Goal: Navigation & Orientation: Find specific page/section

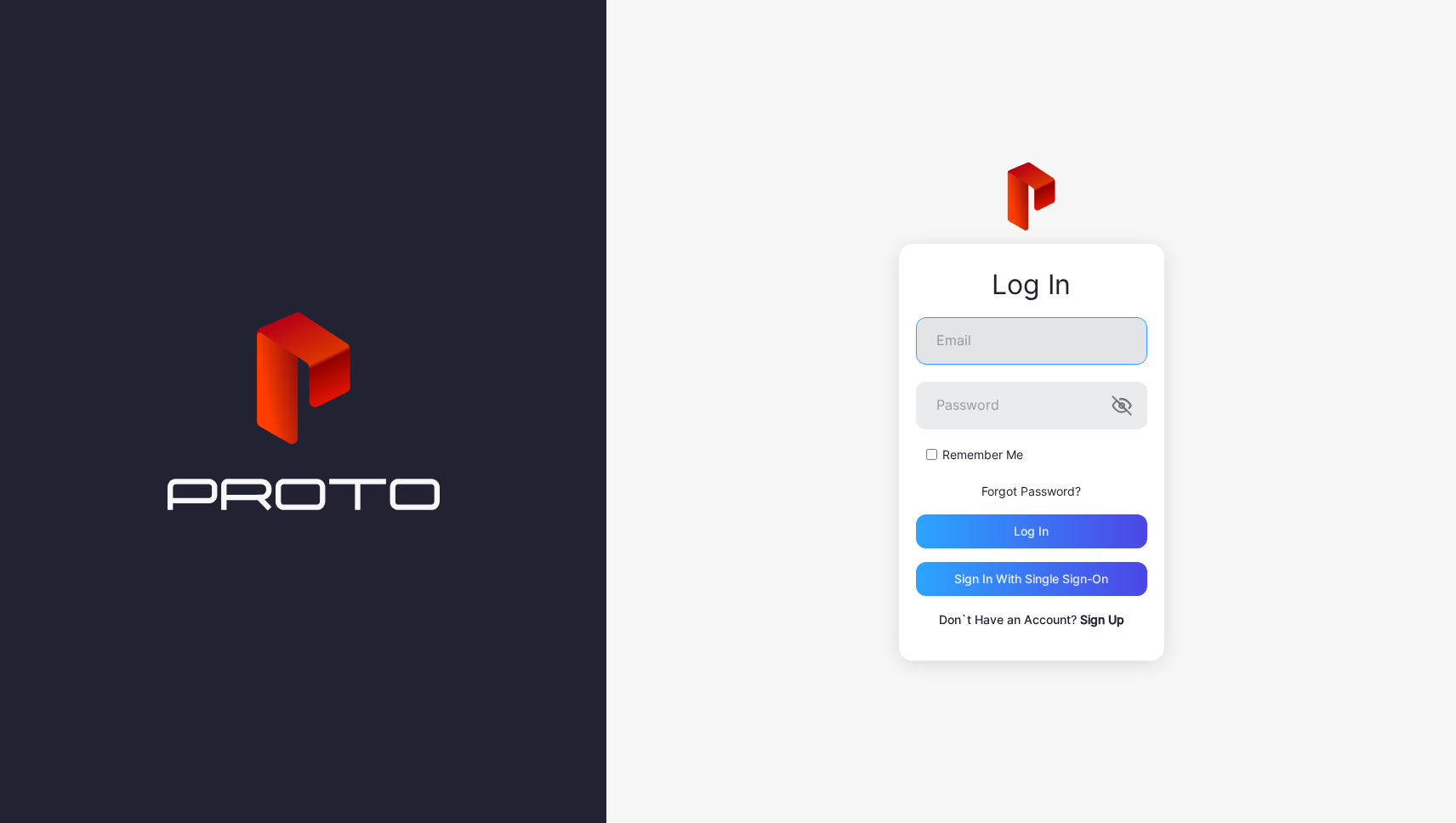
click at [988, 359] on input "Email" at bounding box center [1030, 340] width 231 height 48
type input "**********"
click at [979, 544] on div "Log in" at bounding box center [1030, 531] width 231 height 34
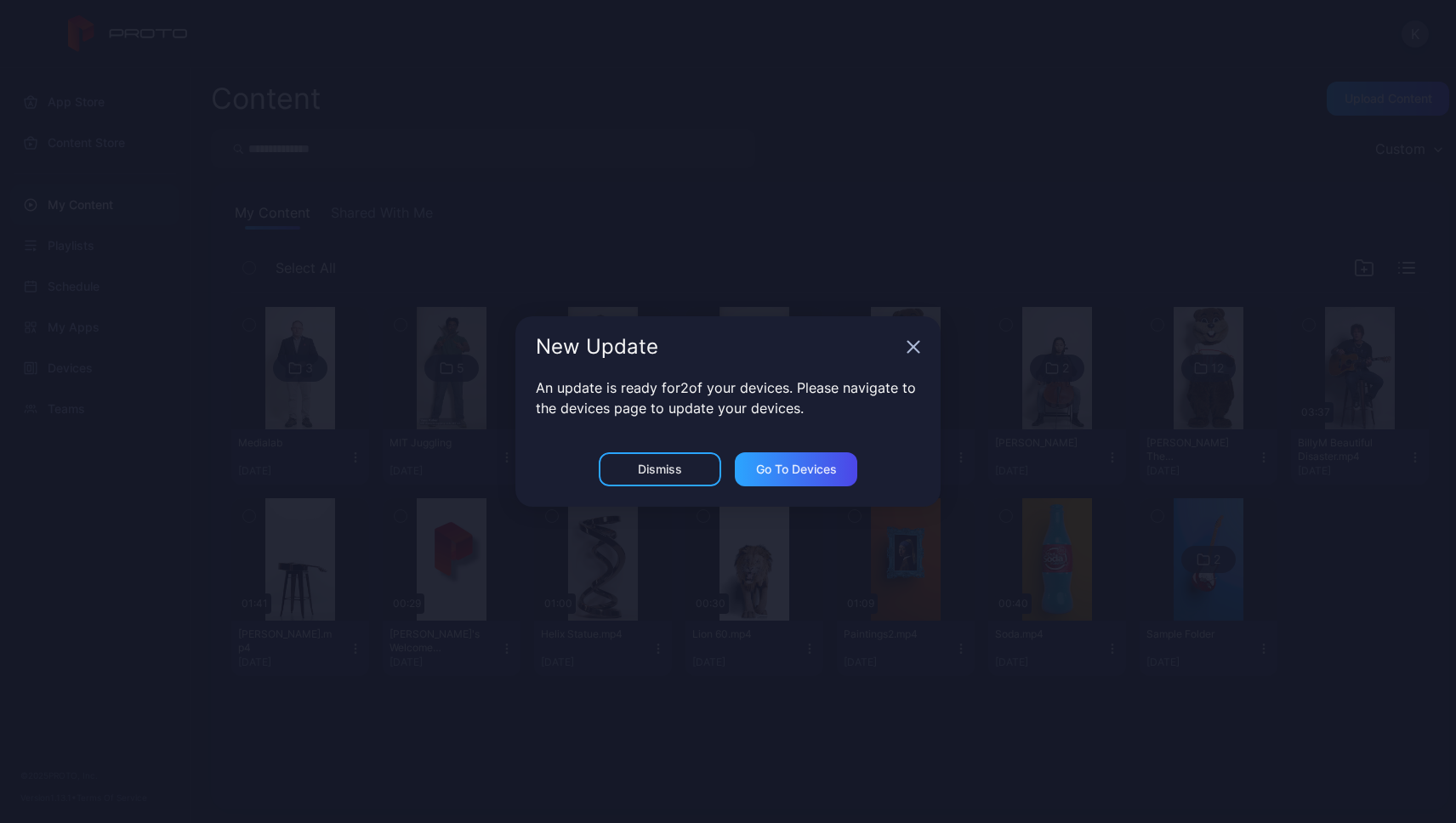
click at [916, 352] on icon "button" at bounding box center [914, 347] width 11 height 11
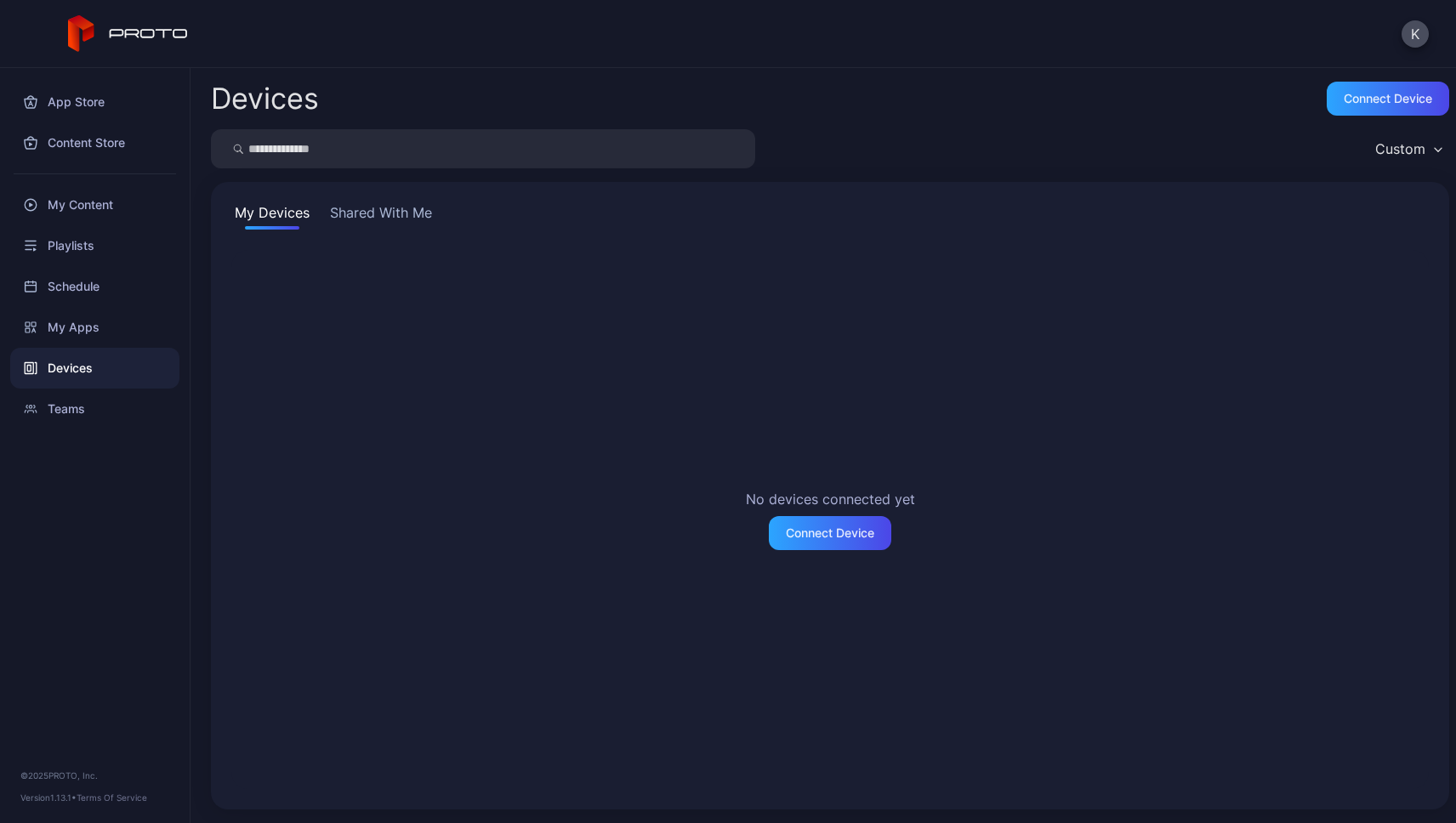
click at [379, 215] on button "Shared With Me" at bounding box center [381, 215] width 109 height 27
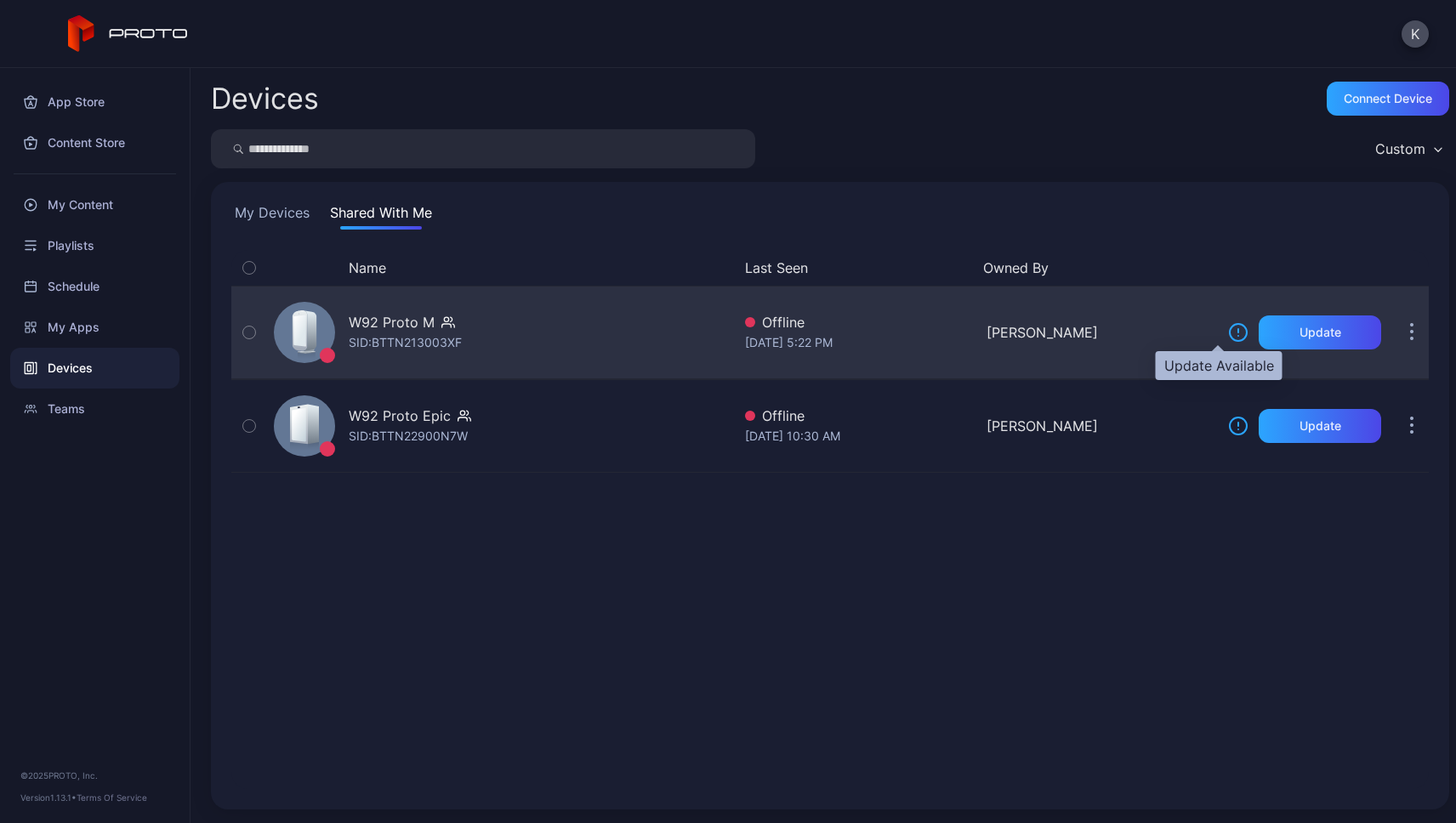
click at [1228, 337] on icon at bounding box center [1238, 332] width 21 height 21
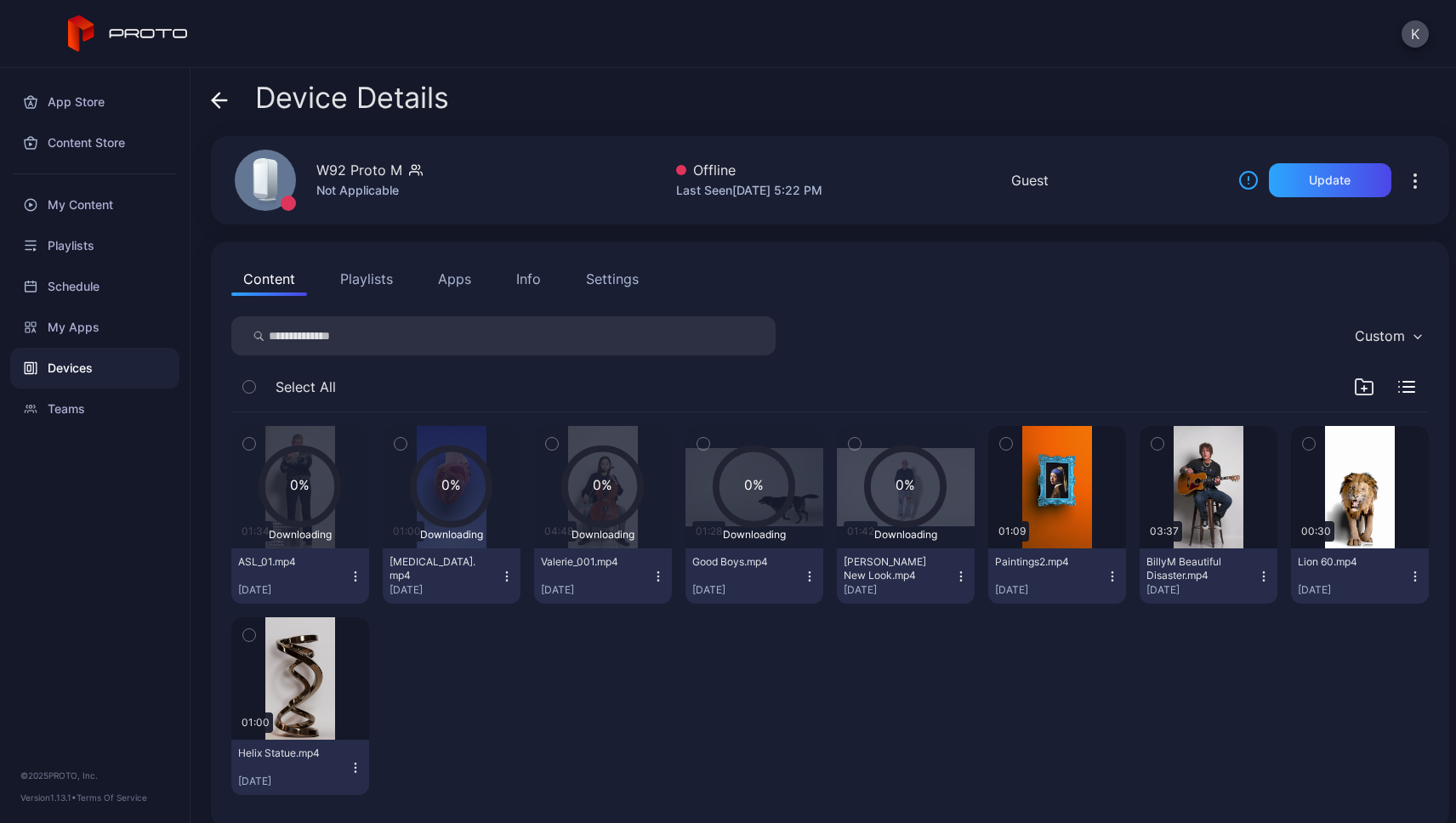
scroll to position [20, 0]
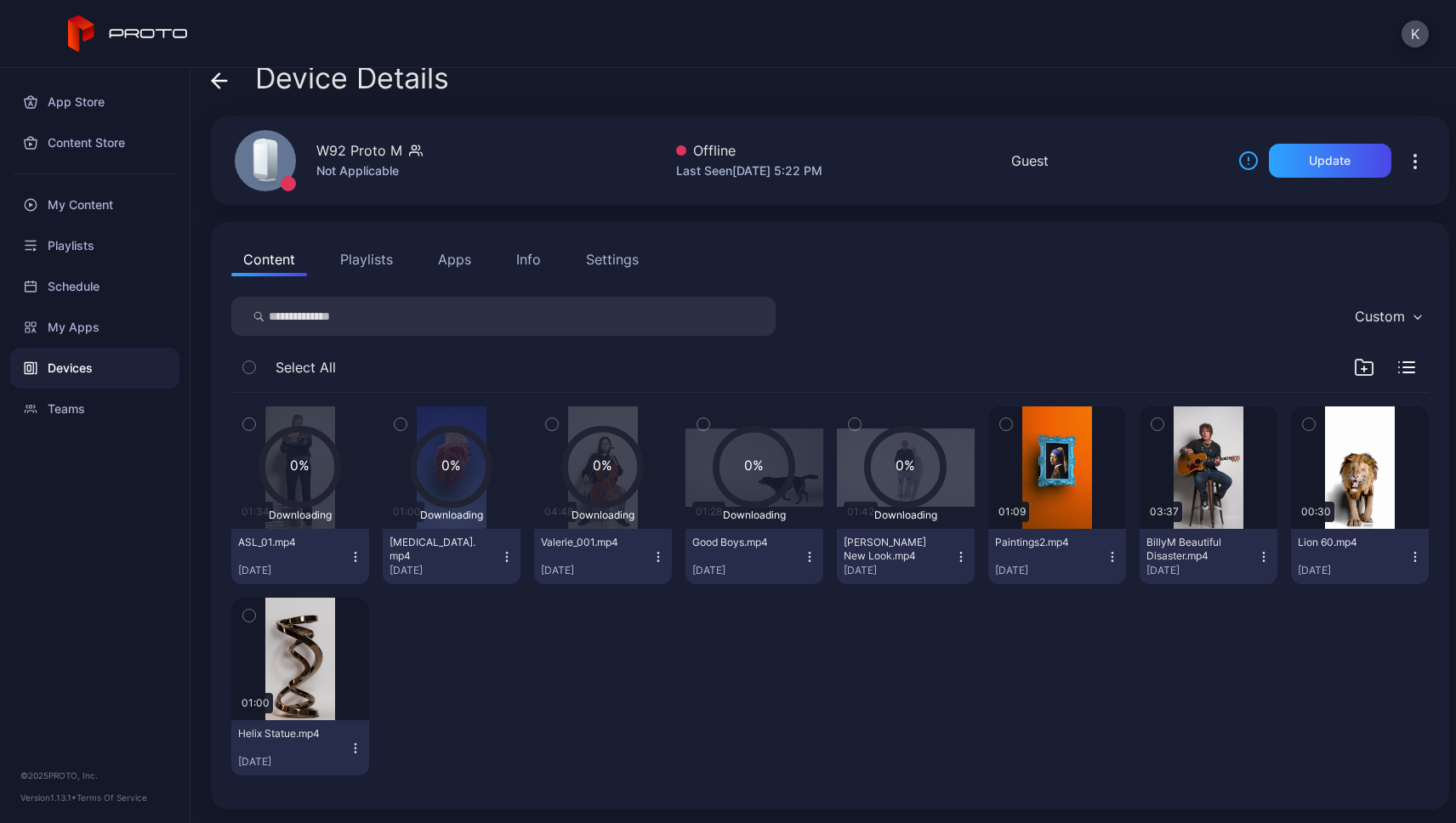
click at [1404, 159] on icon "button" at bounding box center [1414, 161] width 21 height 21
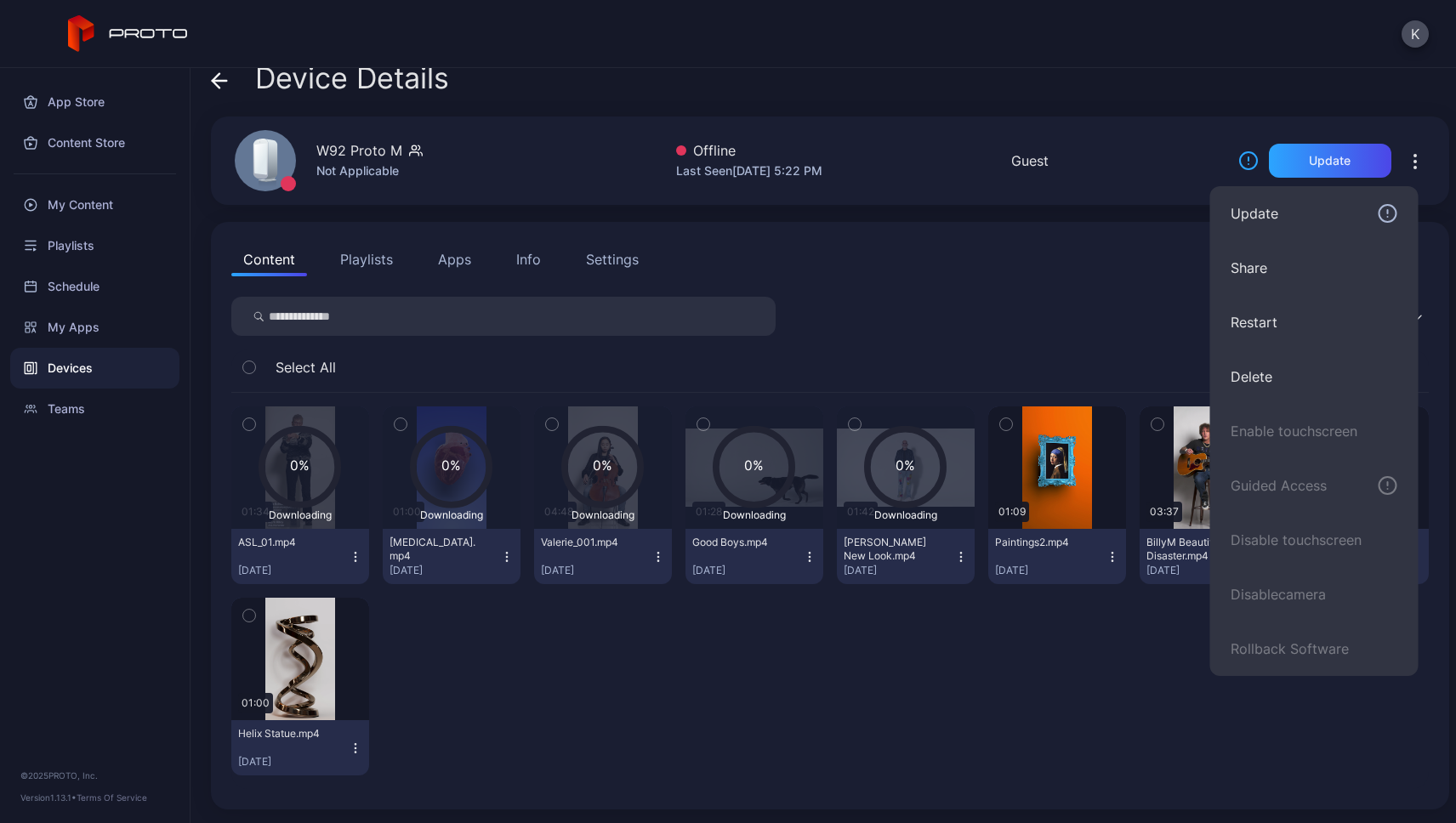
click at [1404, 159] on icon "button" at bounding box center [1414, 161] width 21 height 21
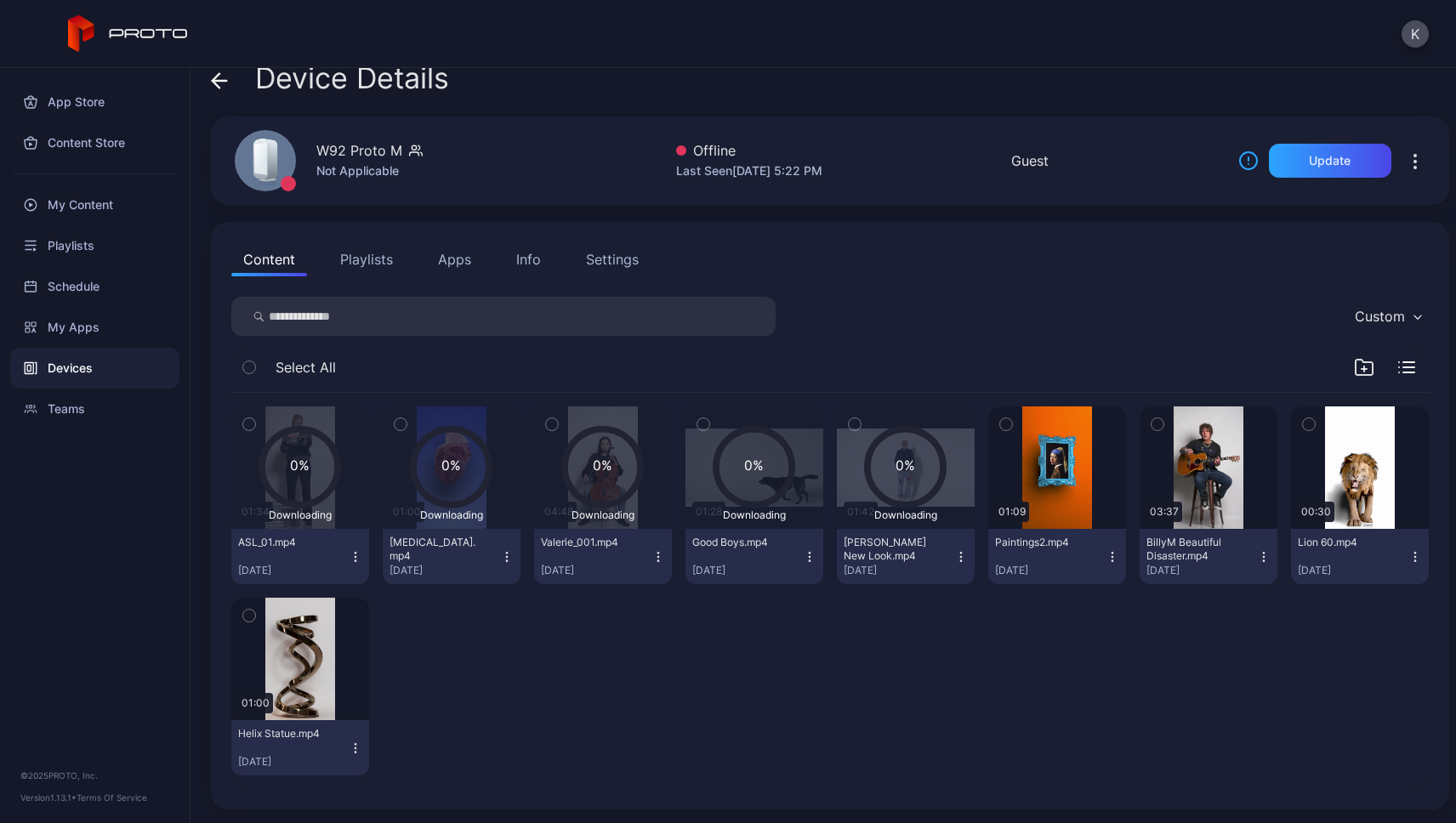
click at [223, 77] on icon at bounding box center [219, 81] width 17 height 17
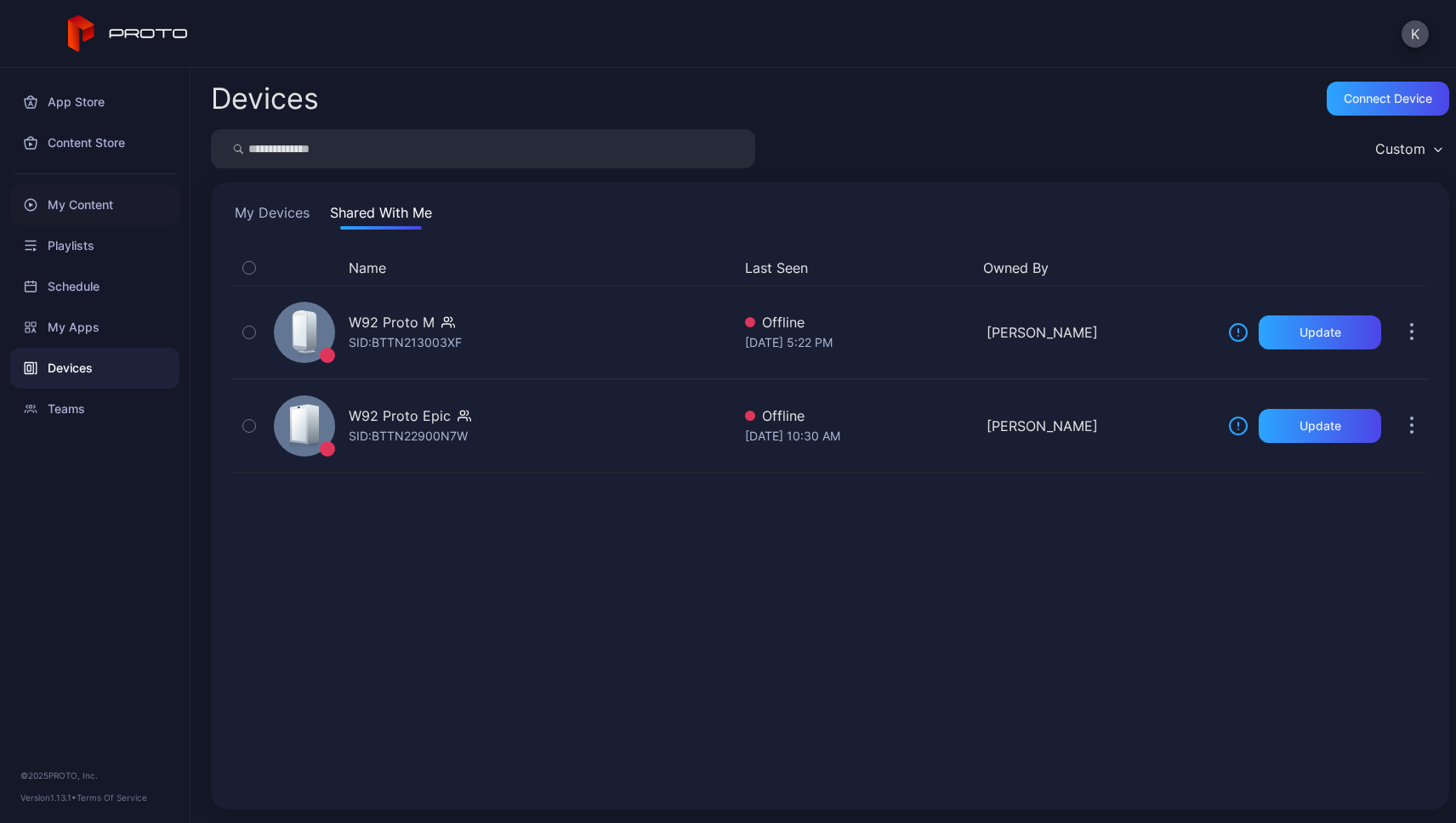
click at [83, 212] on div "My Content" at bounding box center [94, 205] width 169 height 41
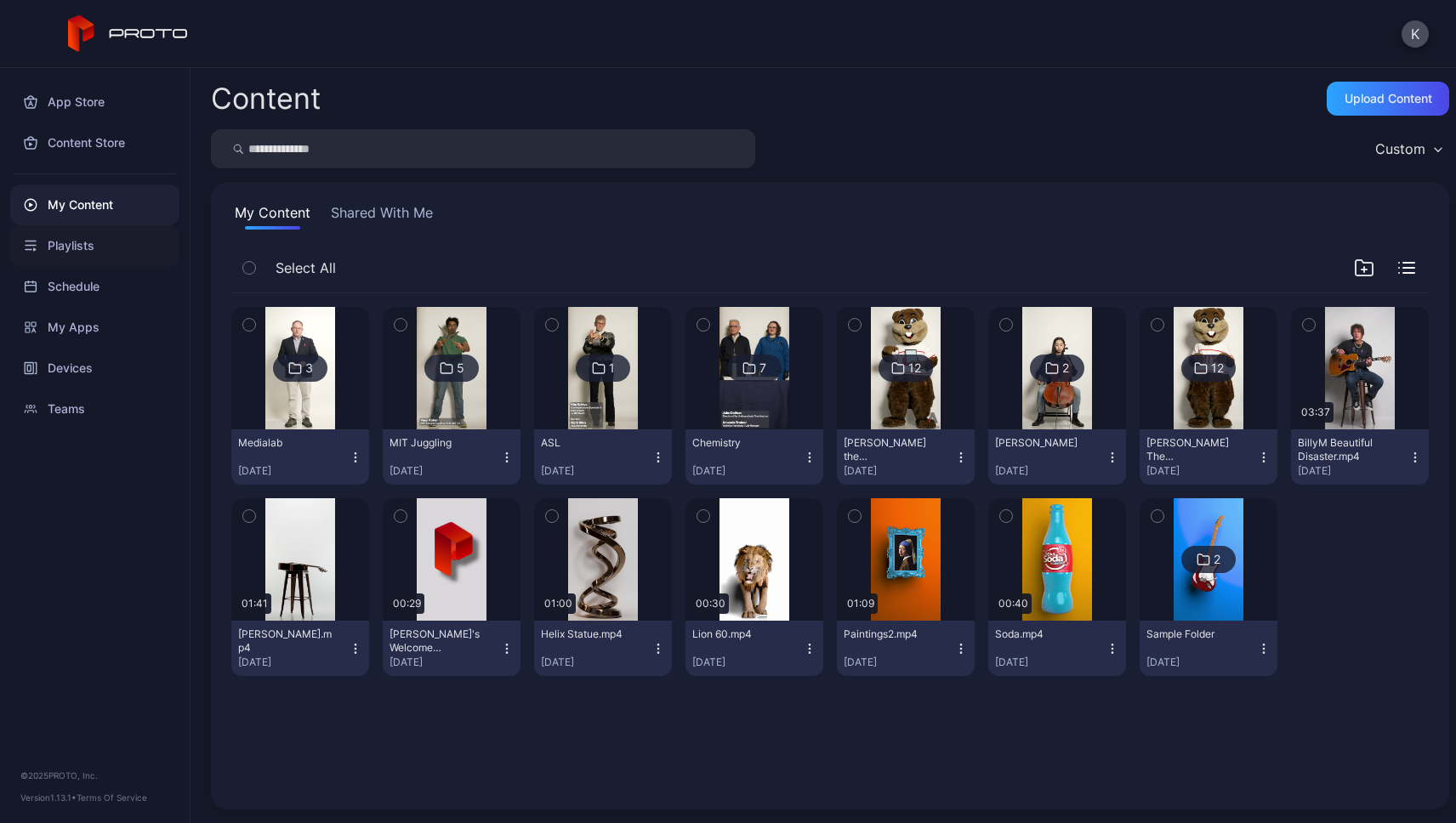
click at [79, 249] on div "Playlists" at bounding box center [94, 245] width 169 height 41
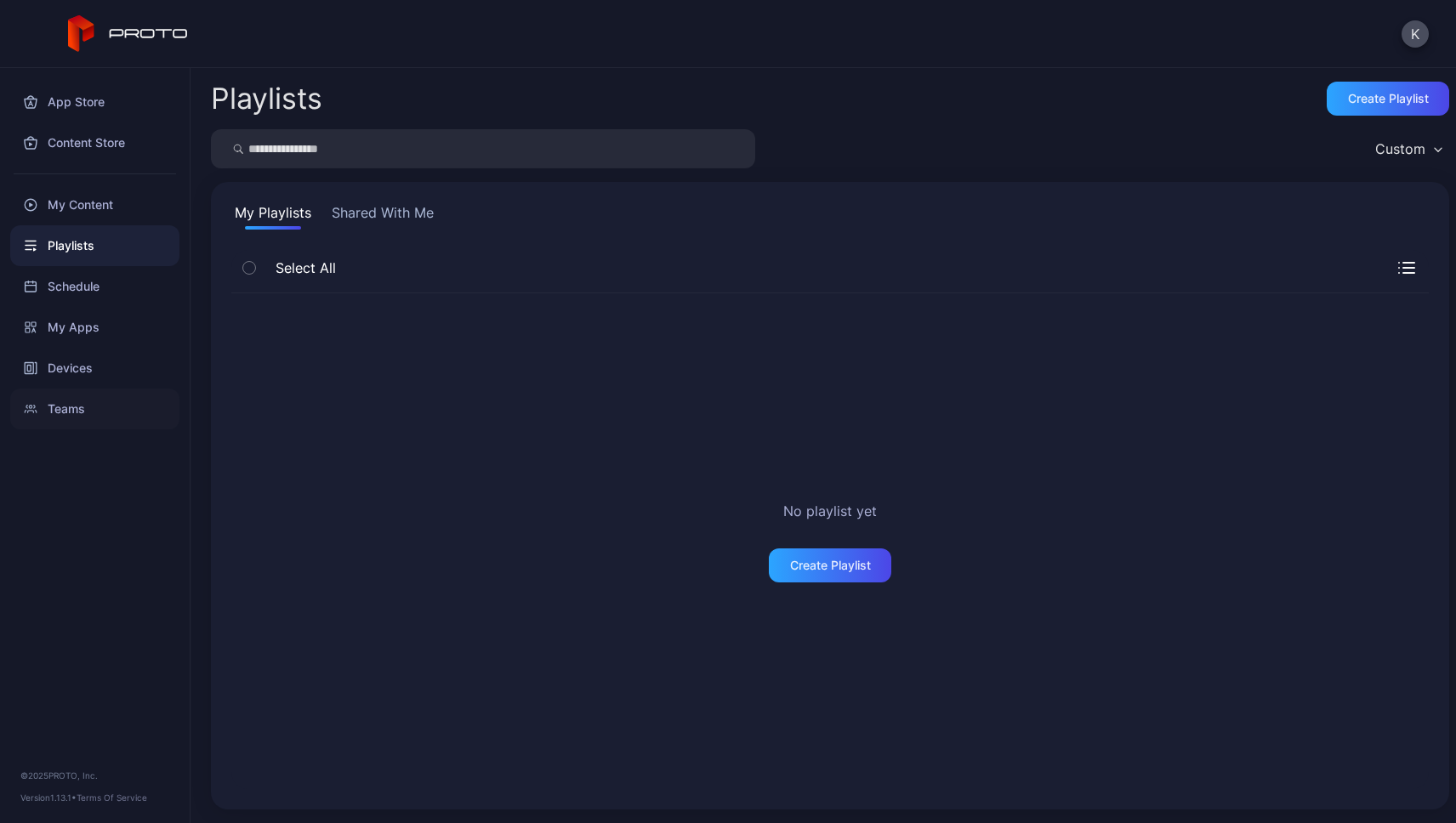
click at [63, 407] on div "Teams" at bounding box center [94, 408] width 169 height 41
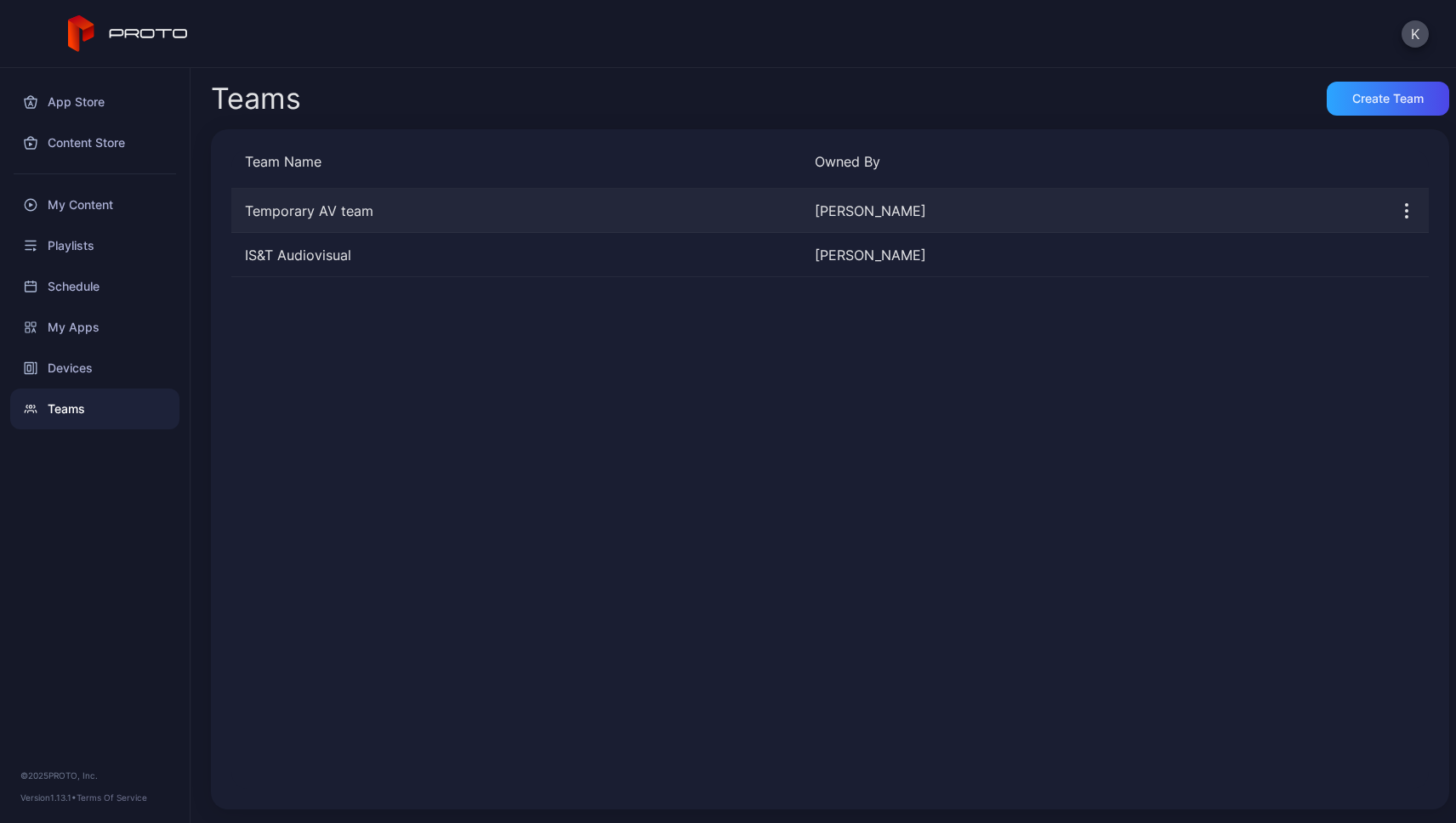
click at [340, 215] on div "Temporary AV team" at bounding box center [515, 211] width 570 height 21
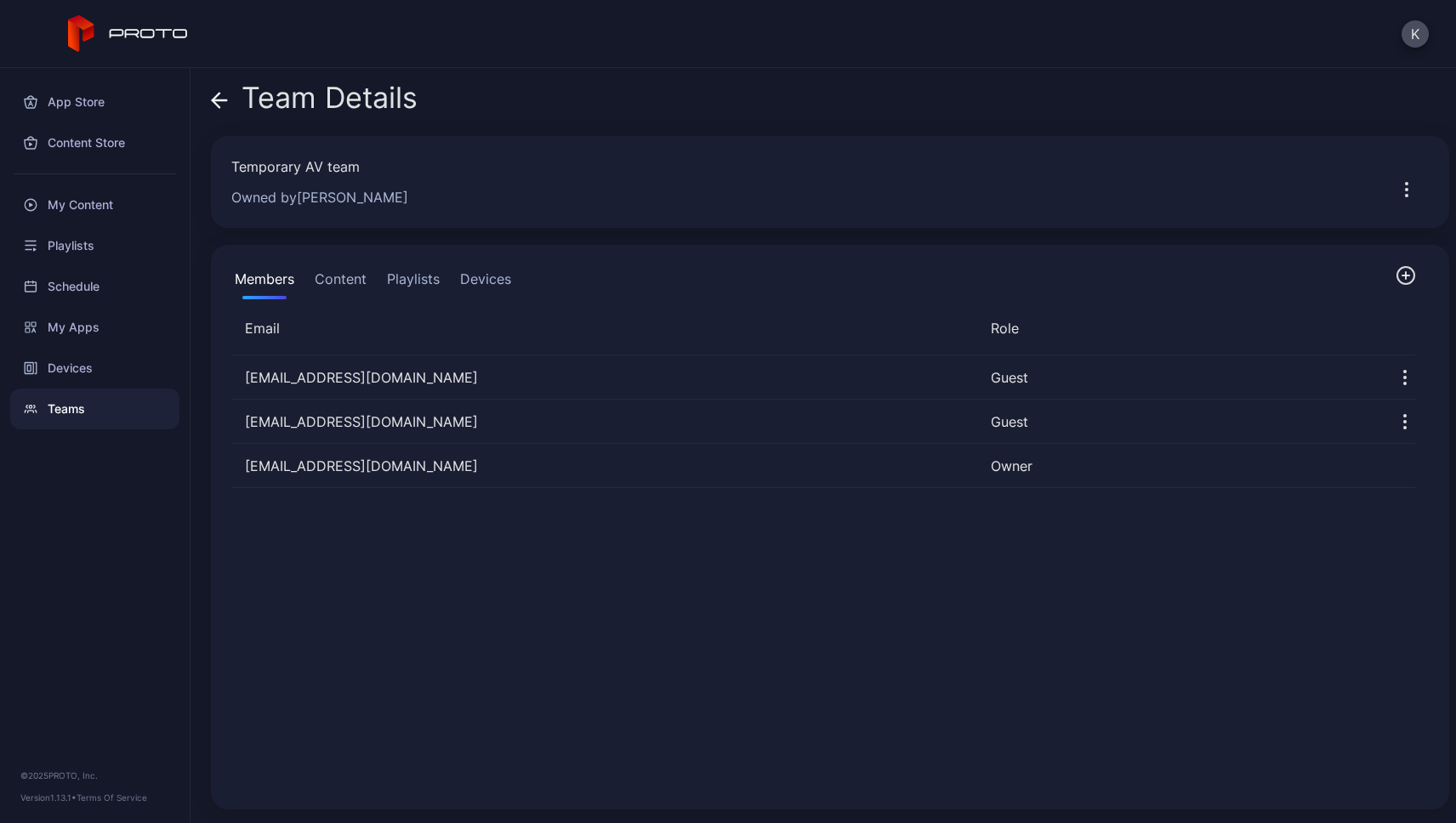
click at [1396, 192] on icon "button" at bounding box center [1406, 189] width 21 height 21
click at [1334, 240] on button "Edit Team" at bounding box center [1346, 242] width 145 height 54
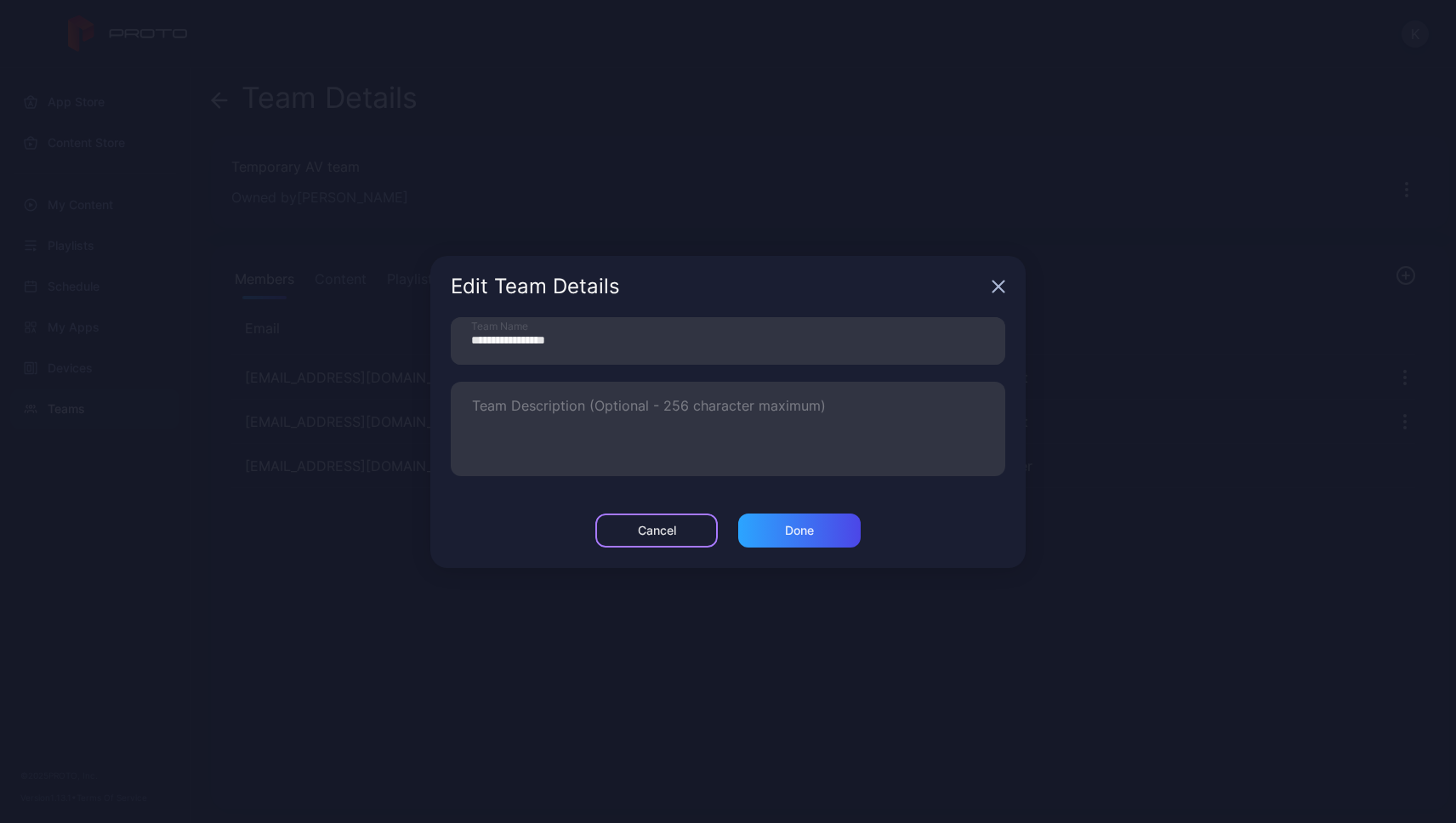
click at [703, 530] on div "Cancel" at bounding box center [656, 531] width 122 height 34
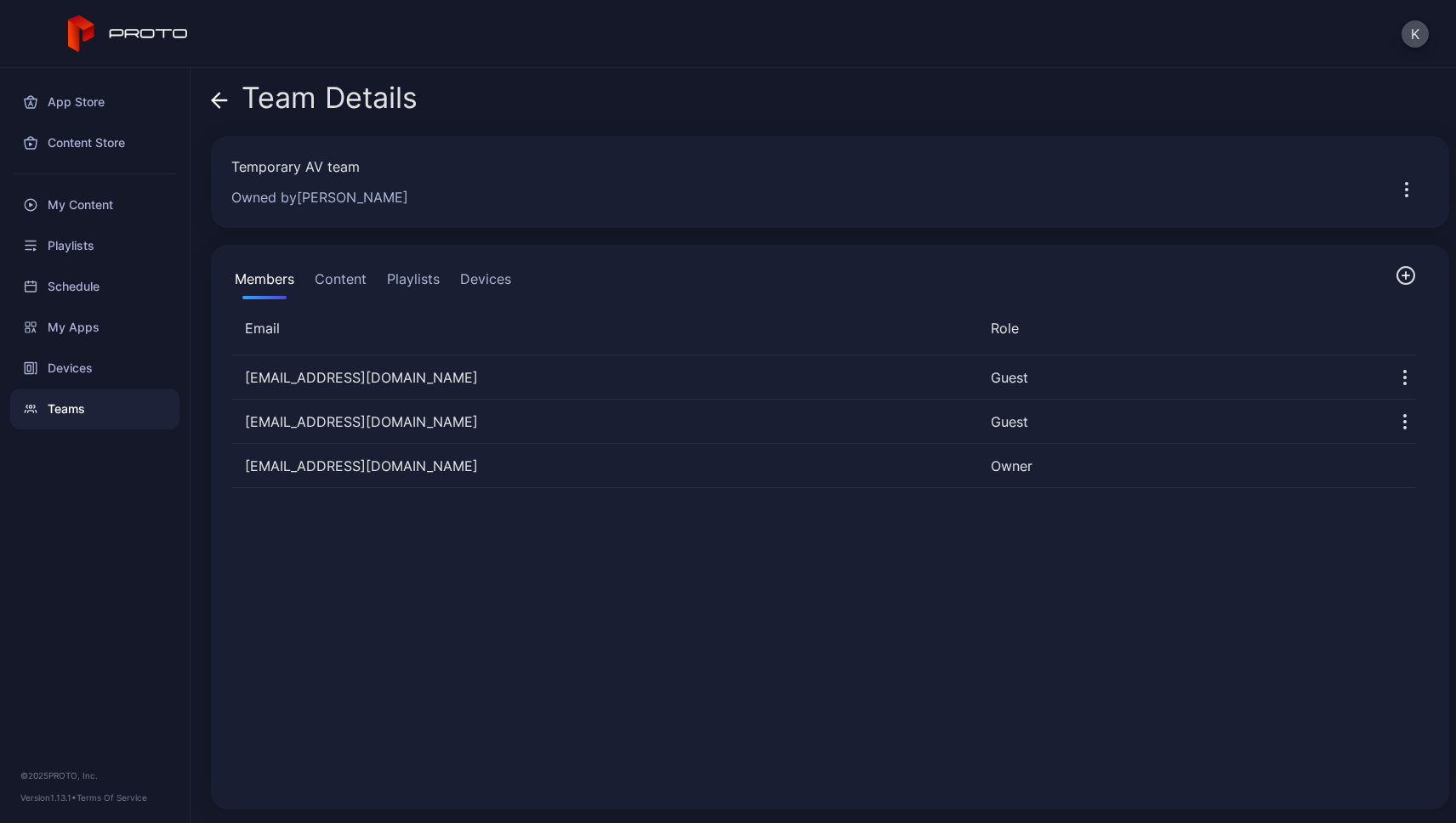
click at [340, 283] on button "Content" at bounding box center [340, 282] width 59 height 34
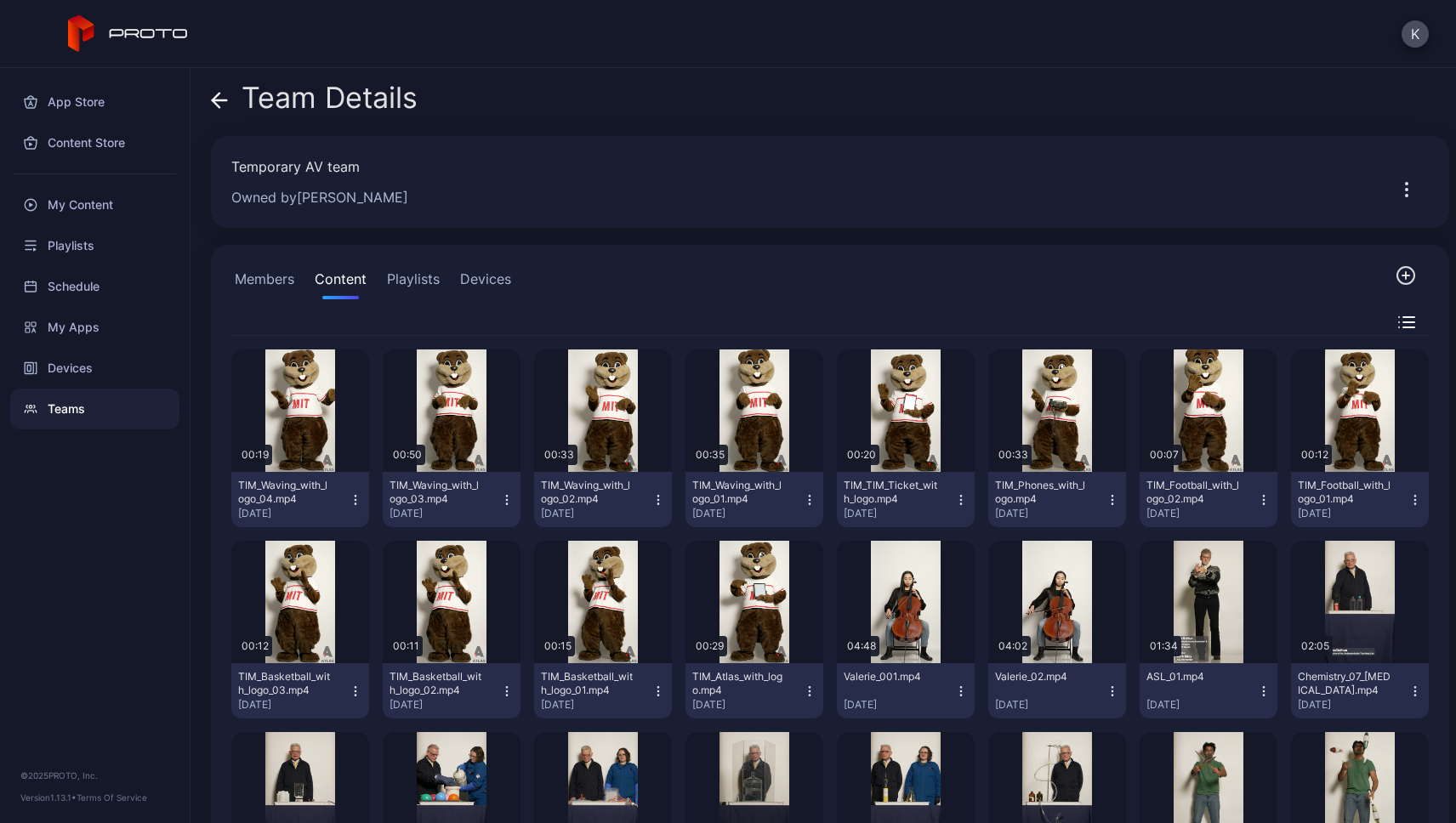
click at [354, 503] on icon "button" at bounding box center [355, 500] width 14 height 14
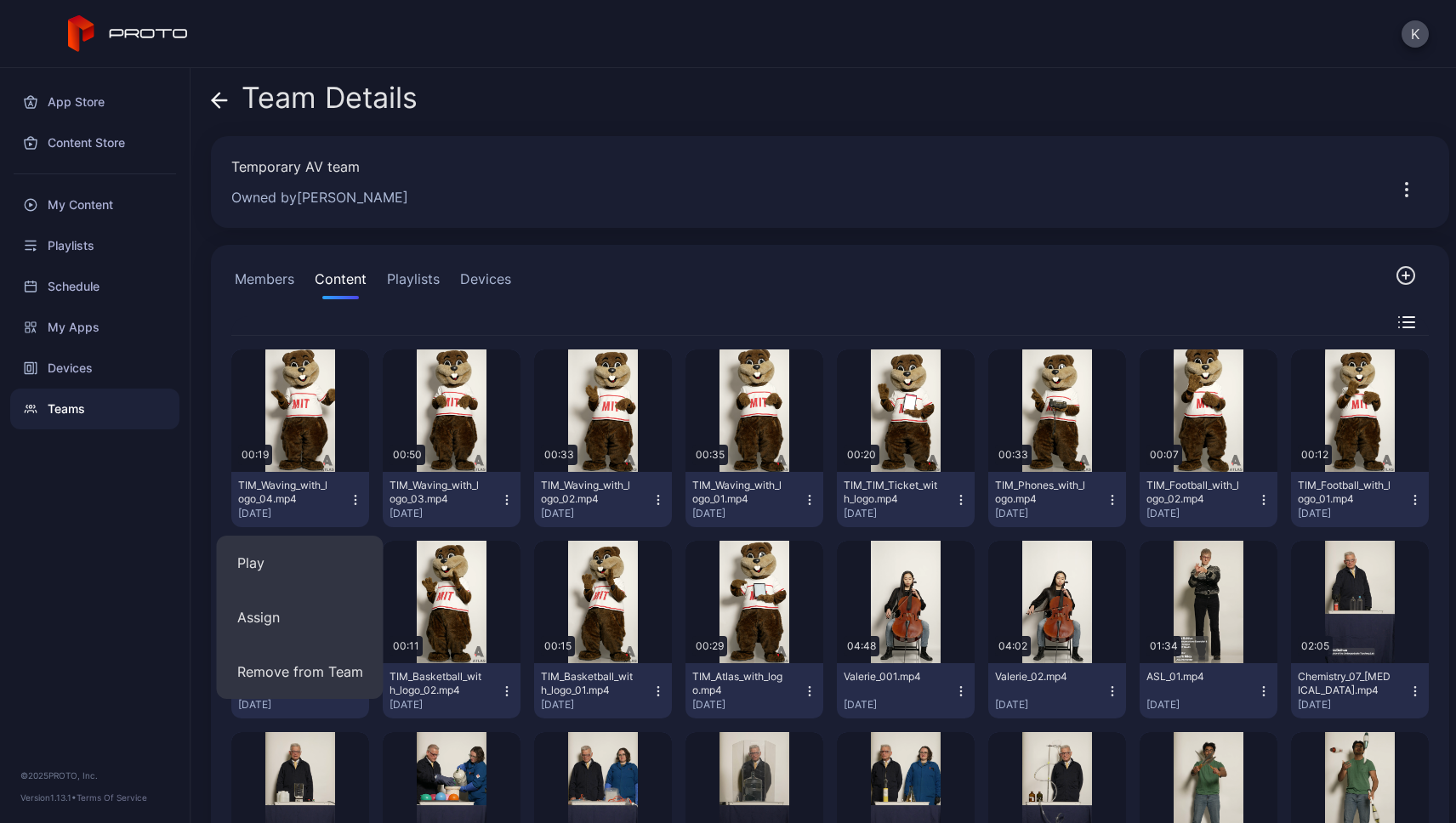
click at [659, 260] on div "Members Content Playlists Devices Preview 00:19 TIM_Waving_with_logo_04.mp4 [DA…" at bounding box center [829, 689] width 1238 height 890
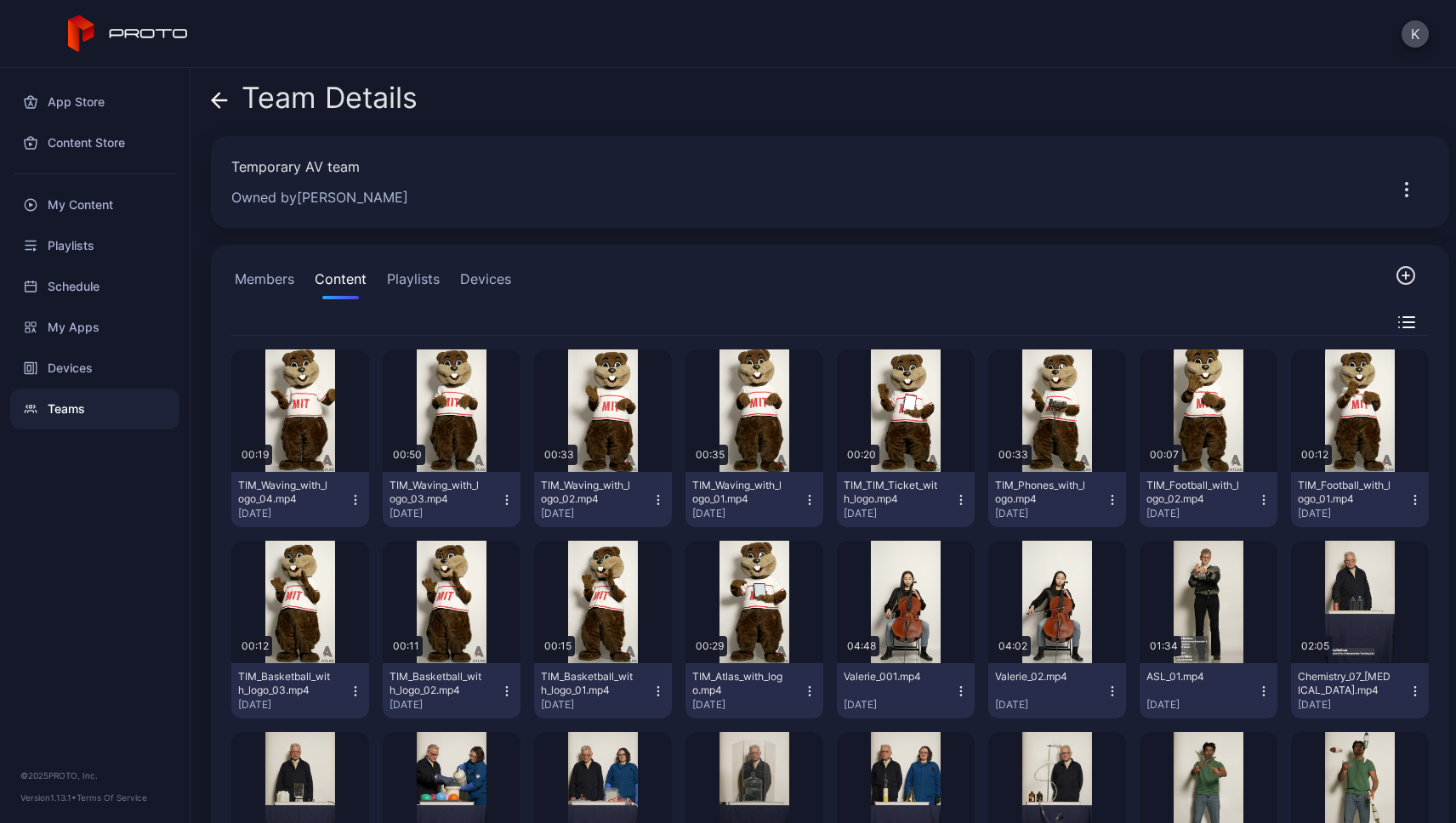
click at [1403, 322] on icon "button" at bounding box center [1408, 322] width 11 height 0
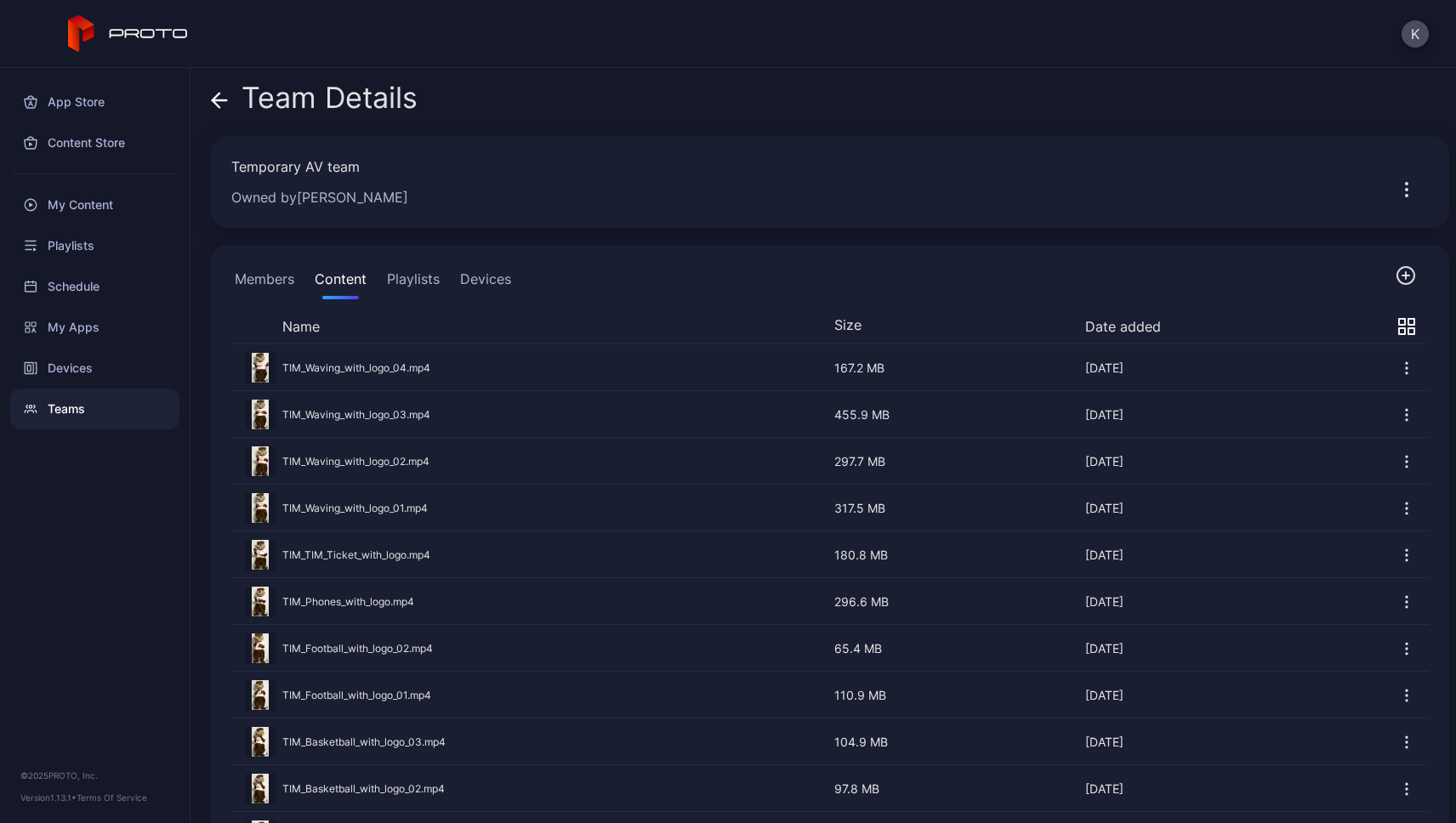
click at [219, 105] on icon at bounding box center [219, 100] width 17 height 17
